Goal: Task Accomplishment & Management: Use online tool/utility

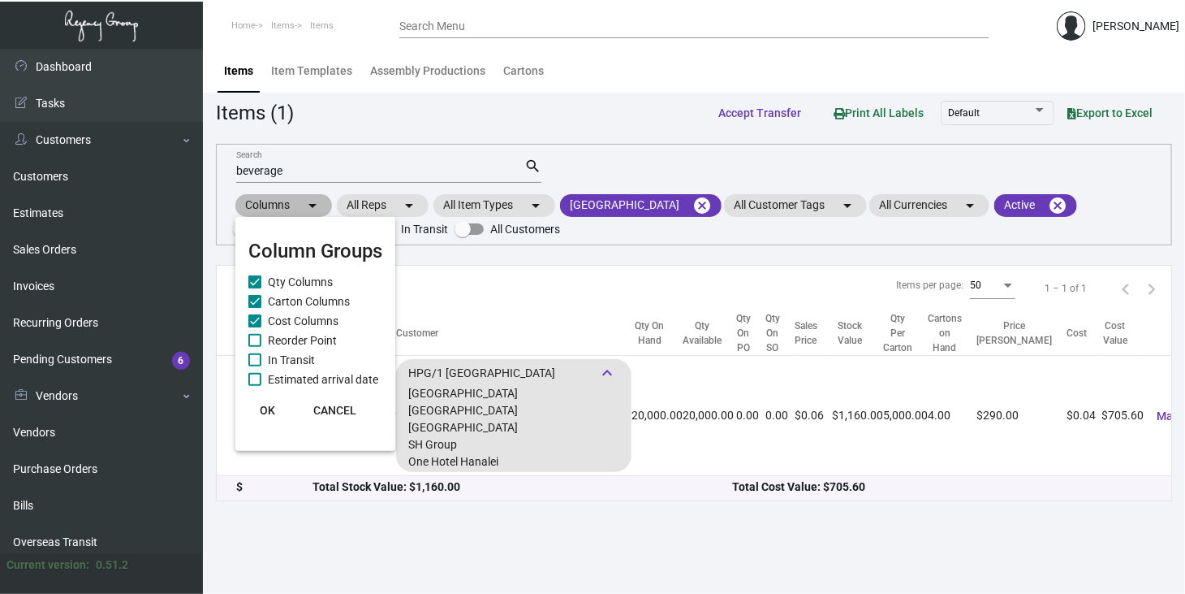
scroll to position [216, 0]
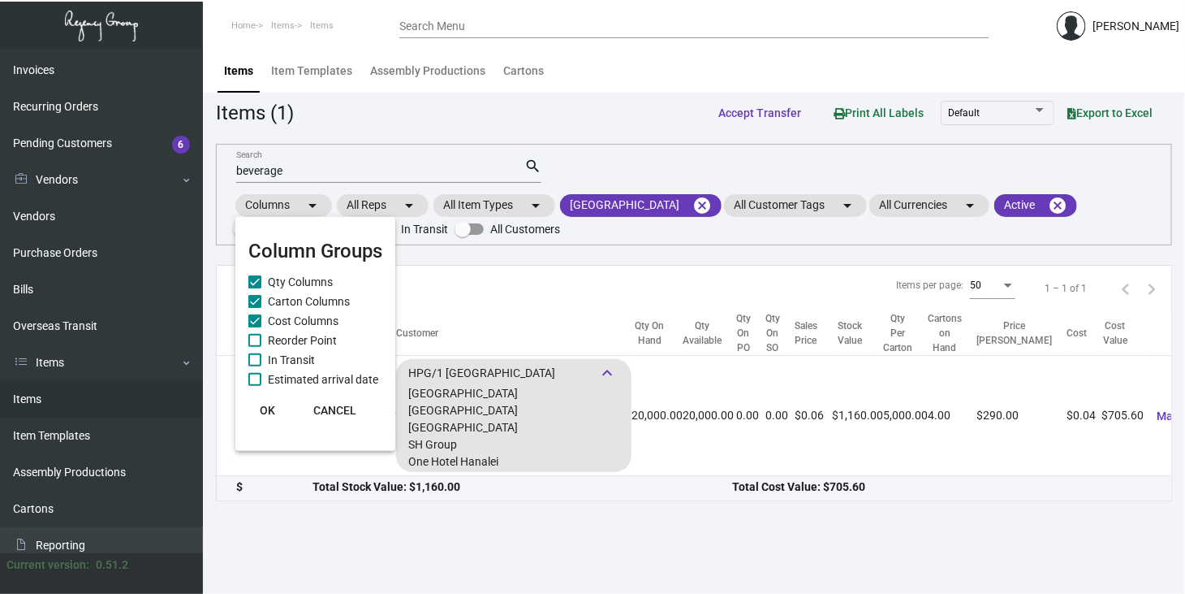
click at [721, 203] on div at bounding box center [592, 297] width 1185 height 594
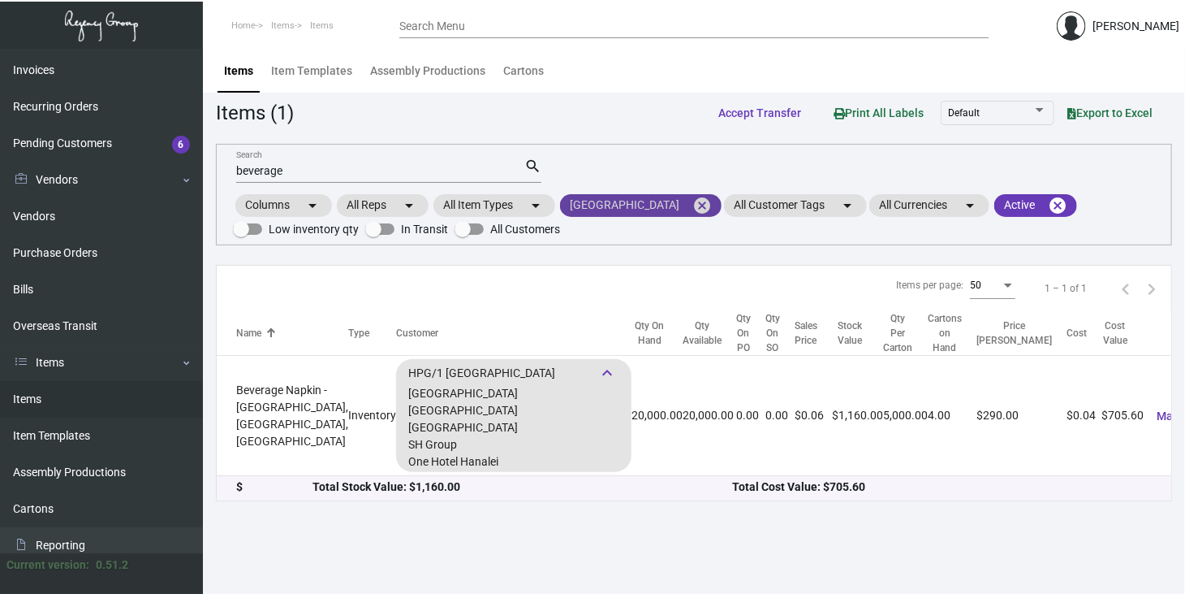
click at [712, 202] on mat-icon "cancel" at bounding box center [702, 205] width 19 height 19
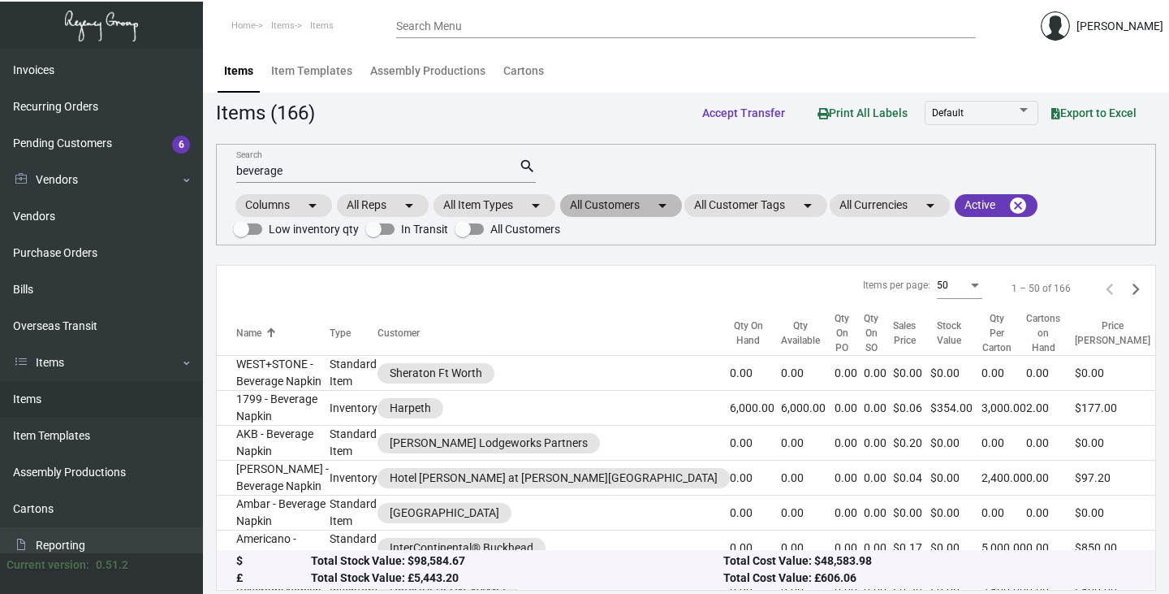
click at [651, 196] on mat-chip "All Customers arrow_drop_down" at bounding box center [621, 205] width 122 height 23
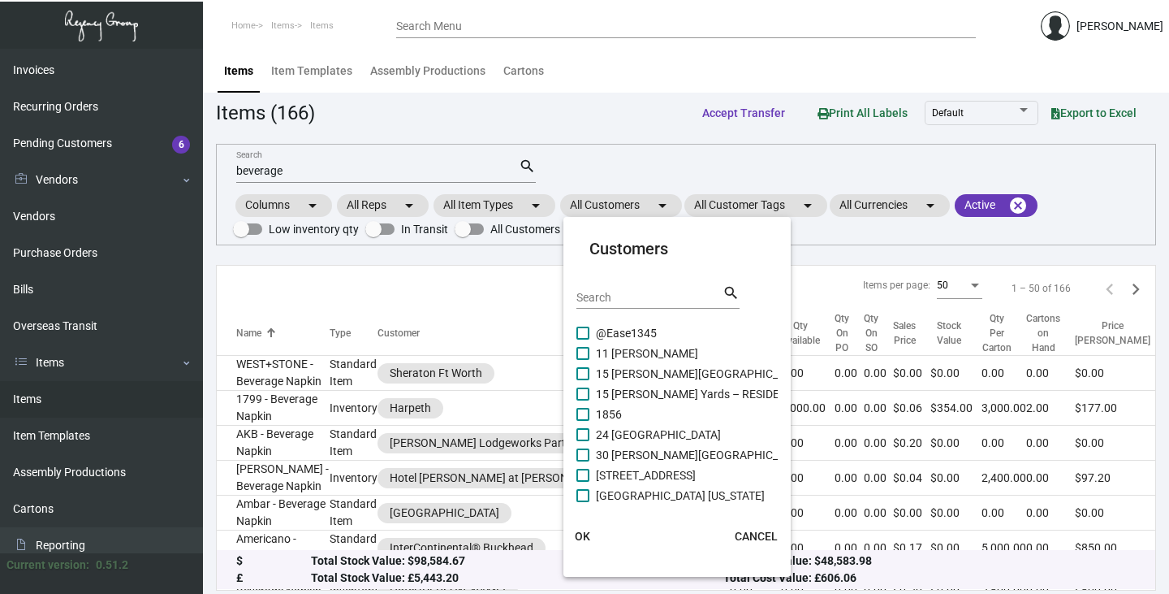
click at [604, 292] on input "Search" at bounding box center [649, 297] width 146 height 13
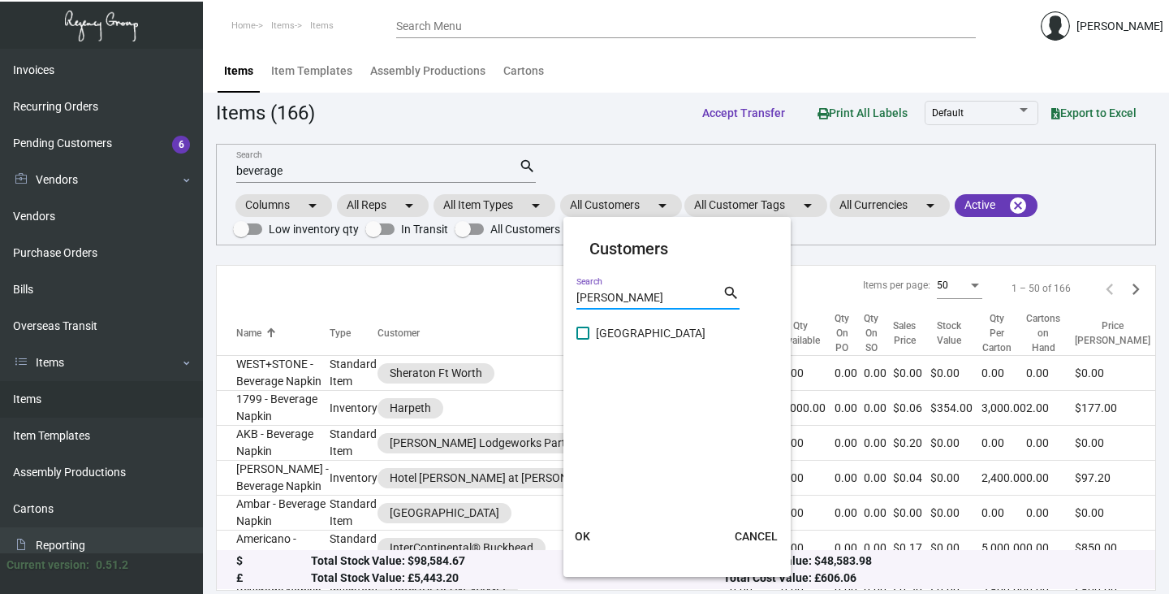
type input "[PERSON_NAME]"
click at [585, 326] on span at bounding box center [582, 332] width 13 height 13
click at [583, 339] on input "[GEOGRAPHIC_DATA]" at bounding box center [582, 339] width 1 height 1
checkbox input "true"
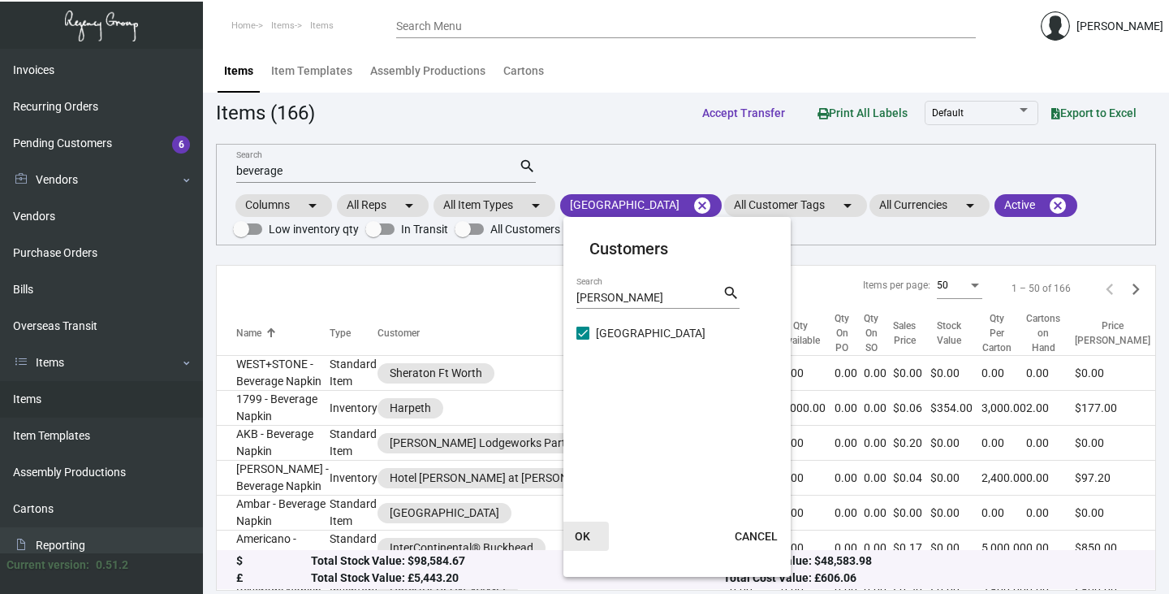
click at [585, 533] on span "OK" at bounding box center [582, 535] width 15 height 13
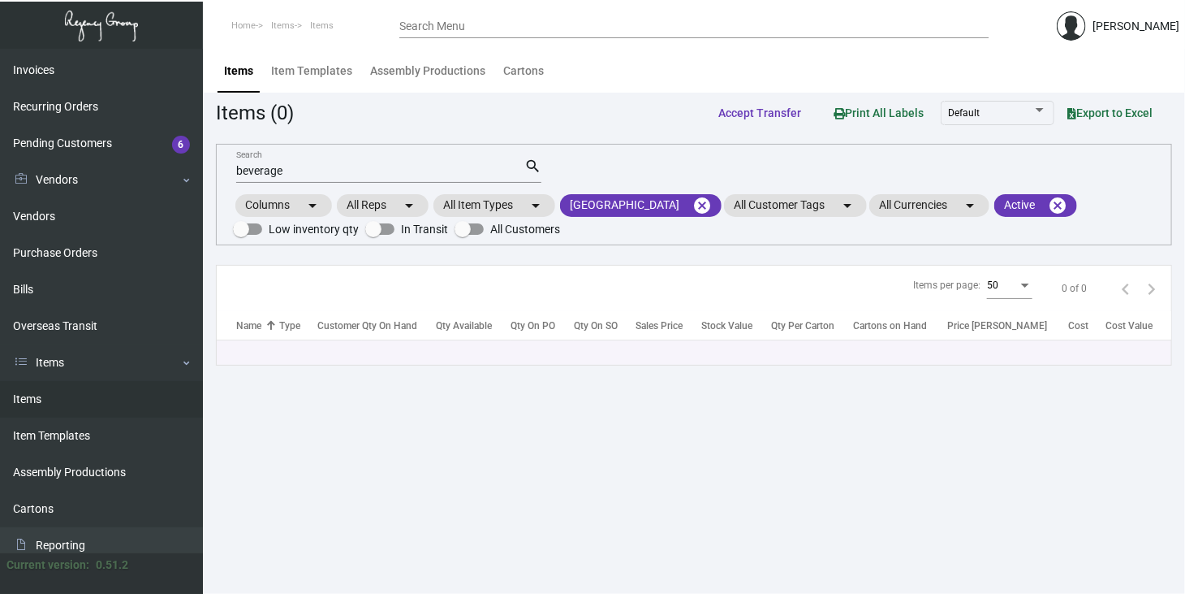
click at [327, 165] on input "beverage" at bounding box center [380, 171] width 288 height 13
type input "b"
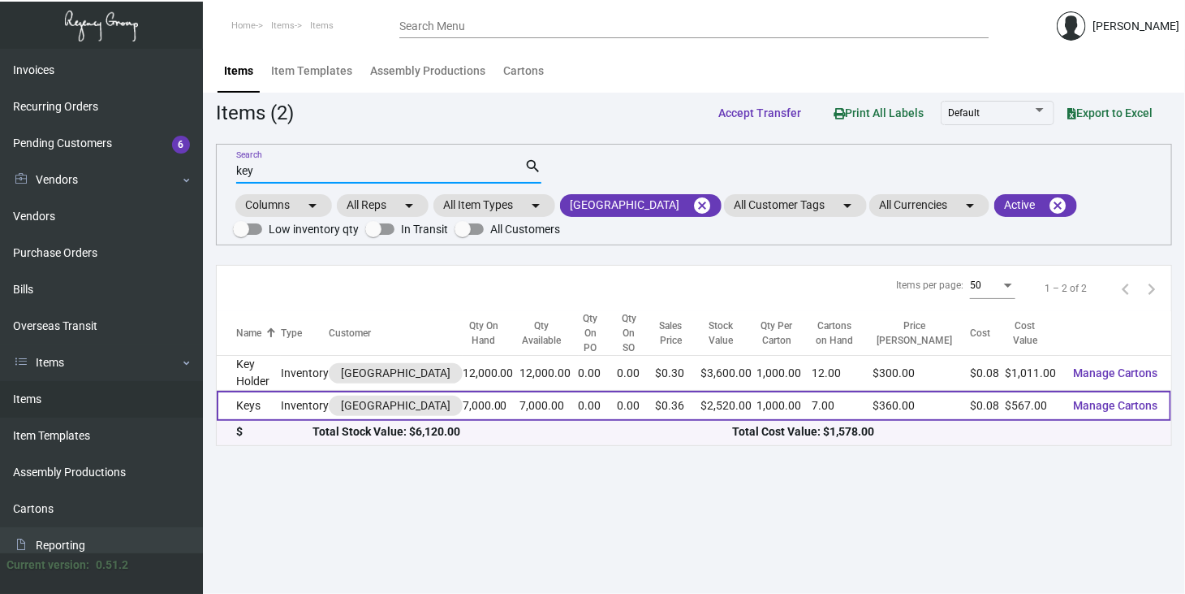
type input "key"
click at [1134, 399] on span "Manage Cartons" at bounding box center [1115, 405] width 85 height 13
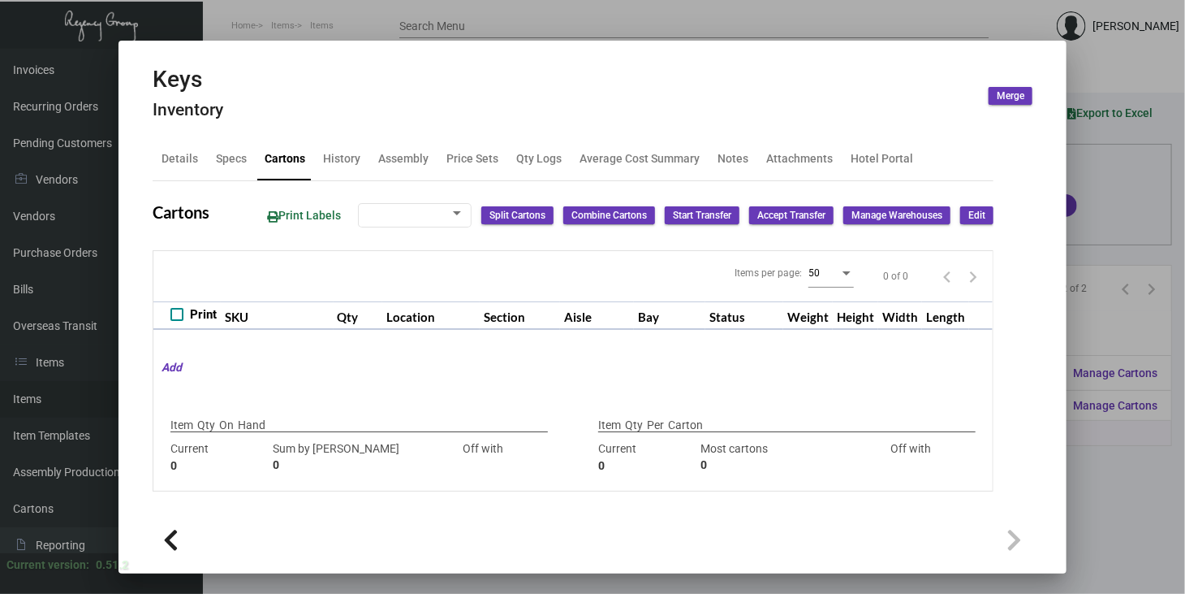
type input "7,000"
type input "7000"
type input "0"
type input "1,000"
type input "1000"
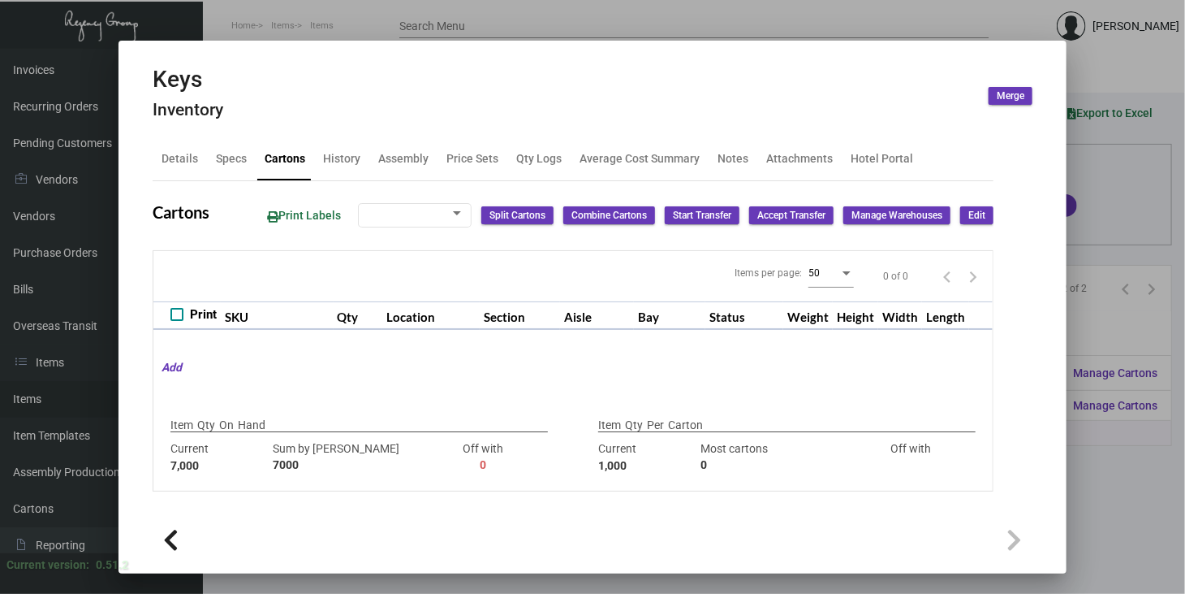
type input "0"
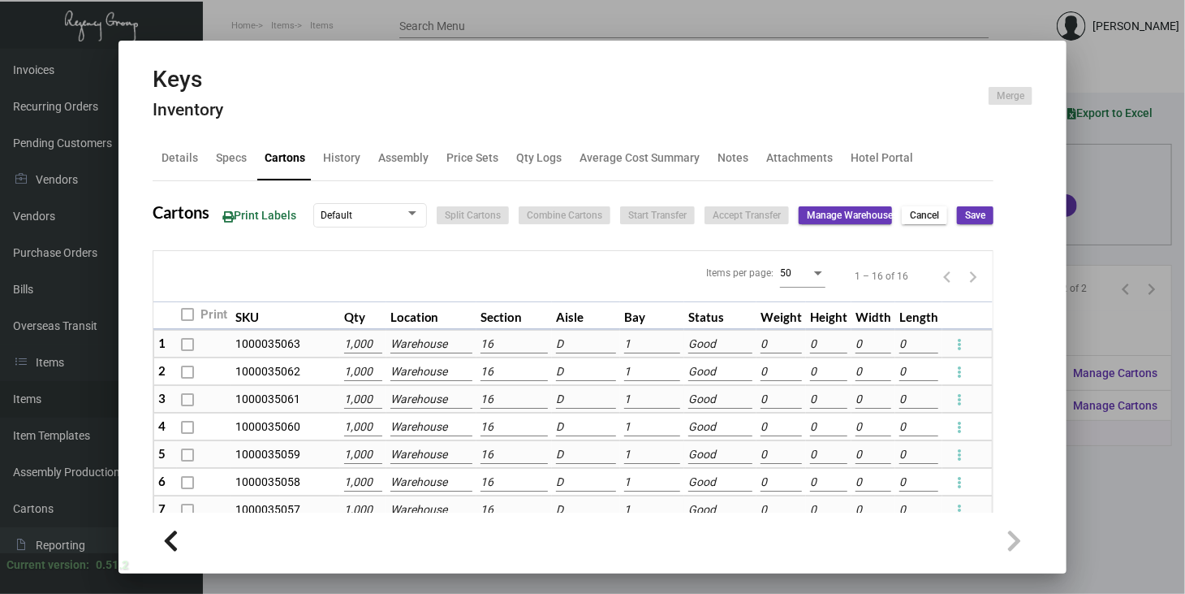
click at [1117, 512] on div at bounding box center [592, 297] width 1185 height 594
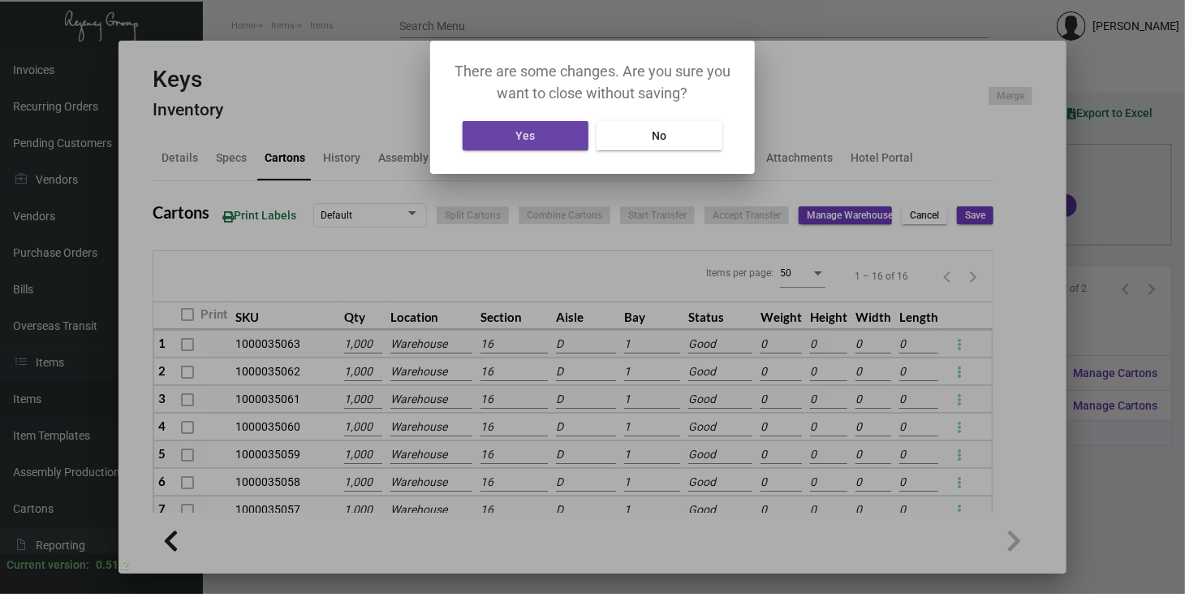
click at [533, 140] on span "Yes" at bounding box center [525, 135] width 19 height 13
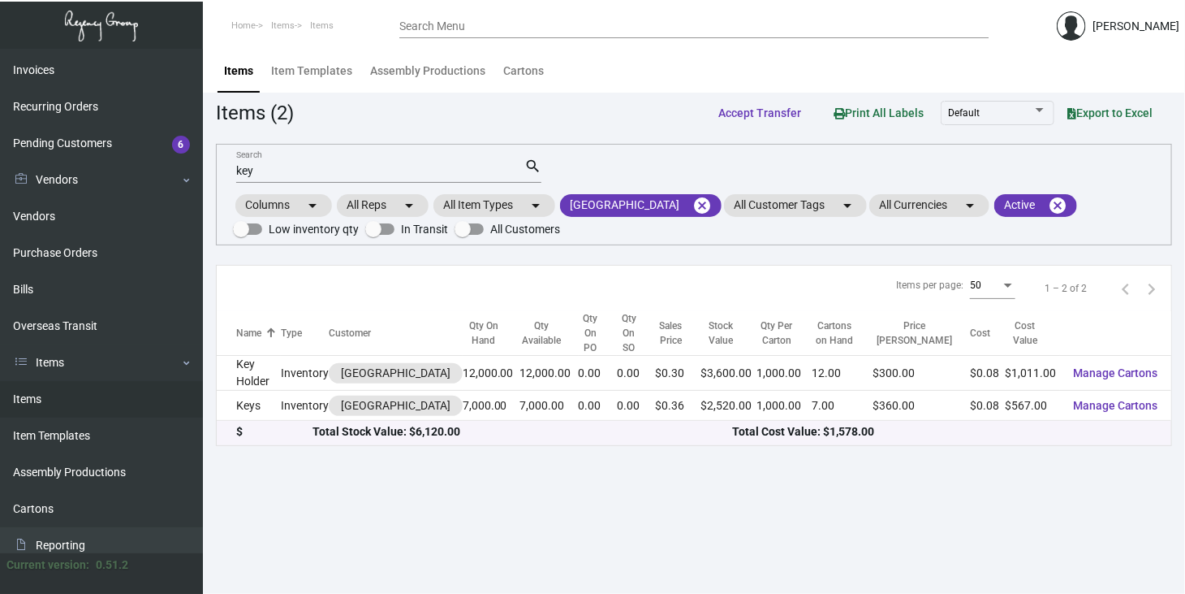
click at [269, 169] on input "key" at bounding box center [380, 171] width 288 height 13
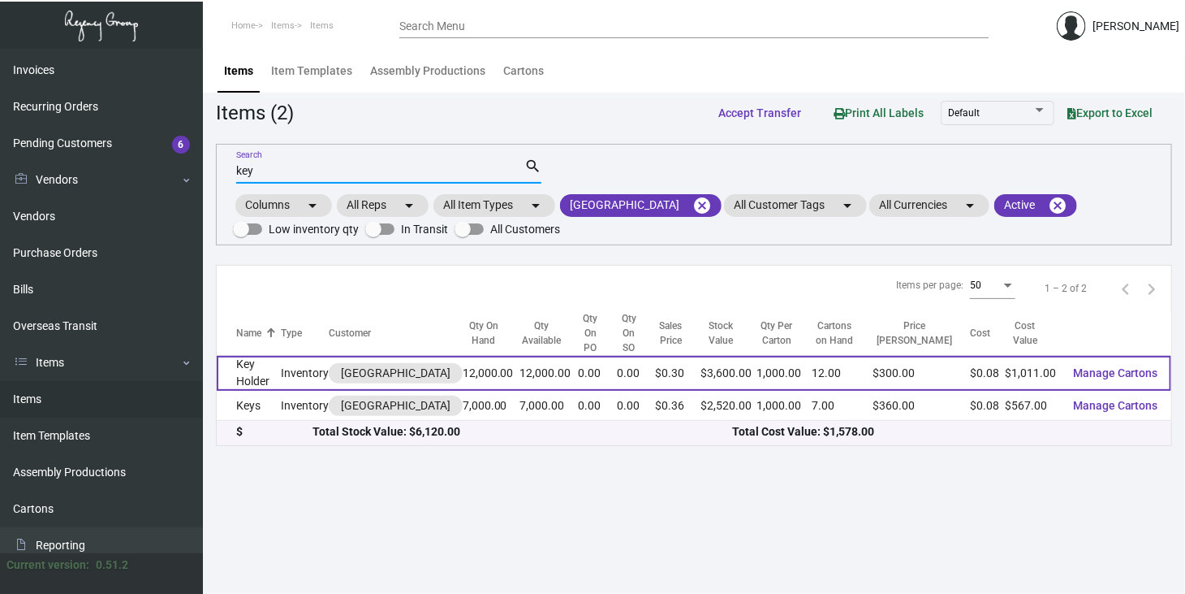
click at [1150, 366] on span "Manage Cartons" at bounding box center [1115, 372] width 85 height 13
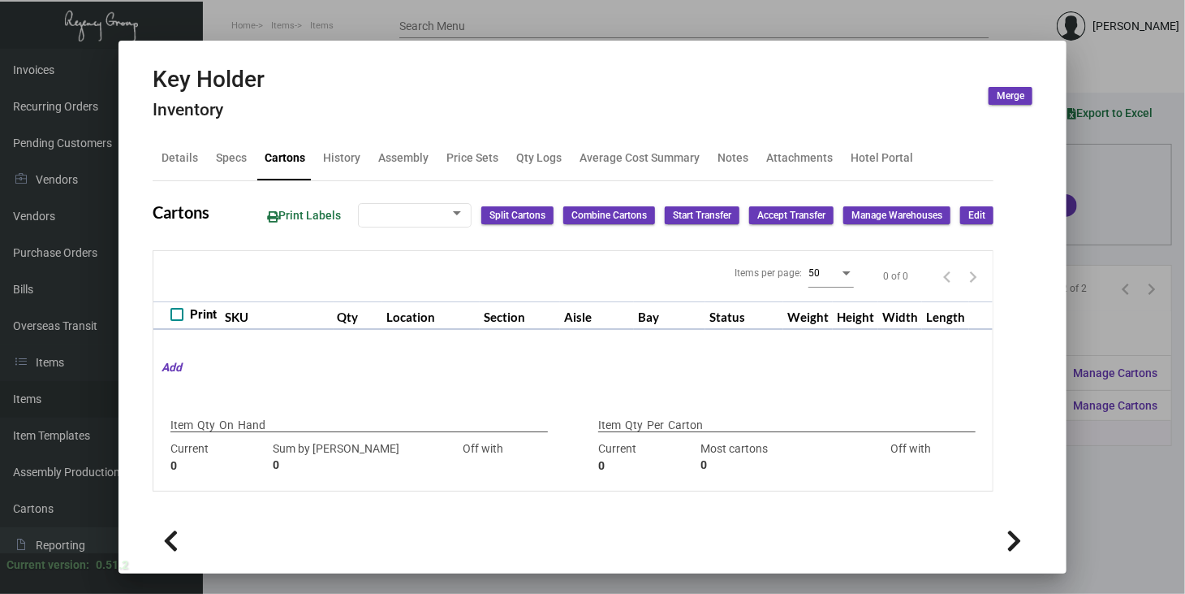
type input "12,000"
type input "12000"
type input "0"
type input "1,000"
type input "1000"
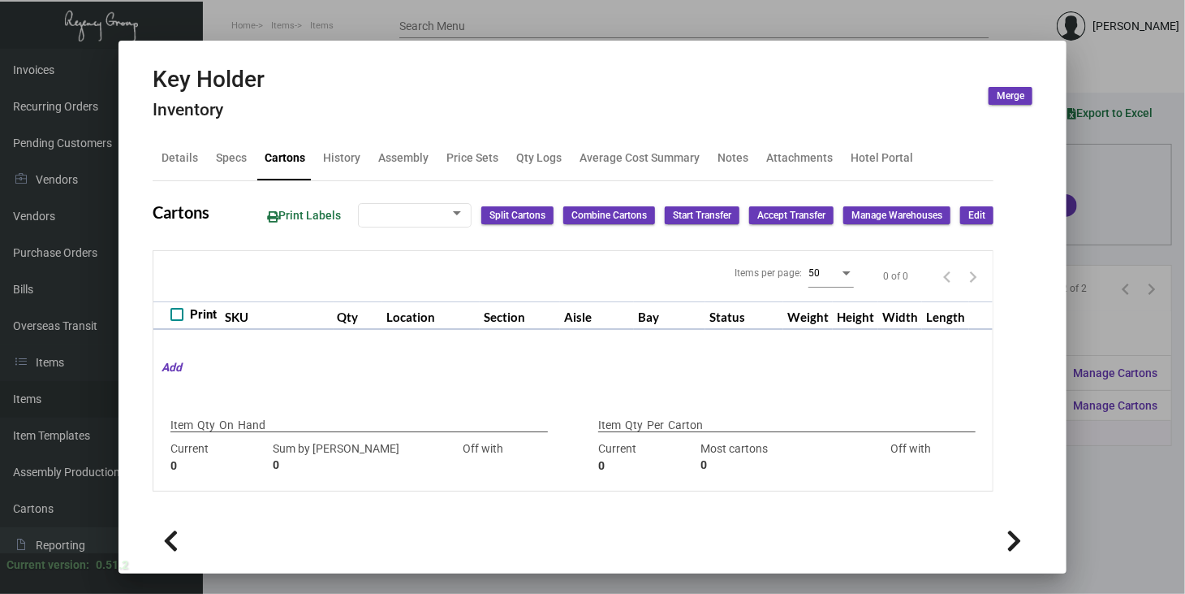
type input "0"
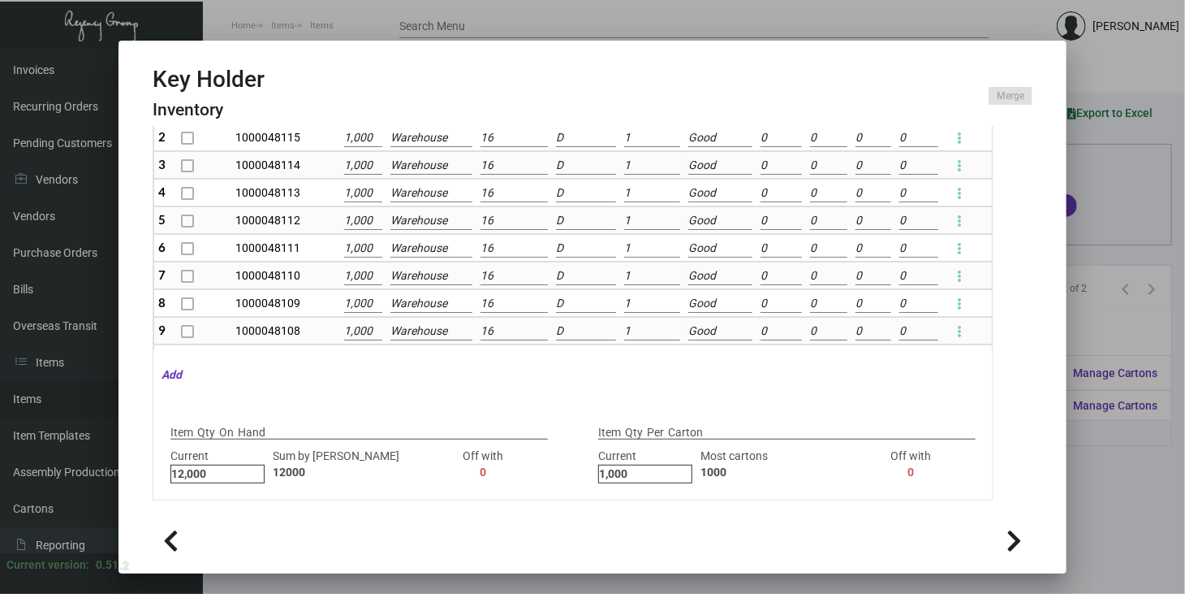
scroll to position [260, 0]
